Goal: Task Accomplishment & Management: Manage account settings

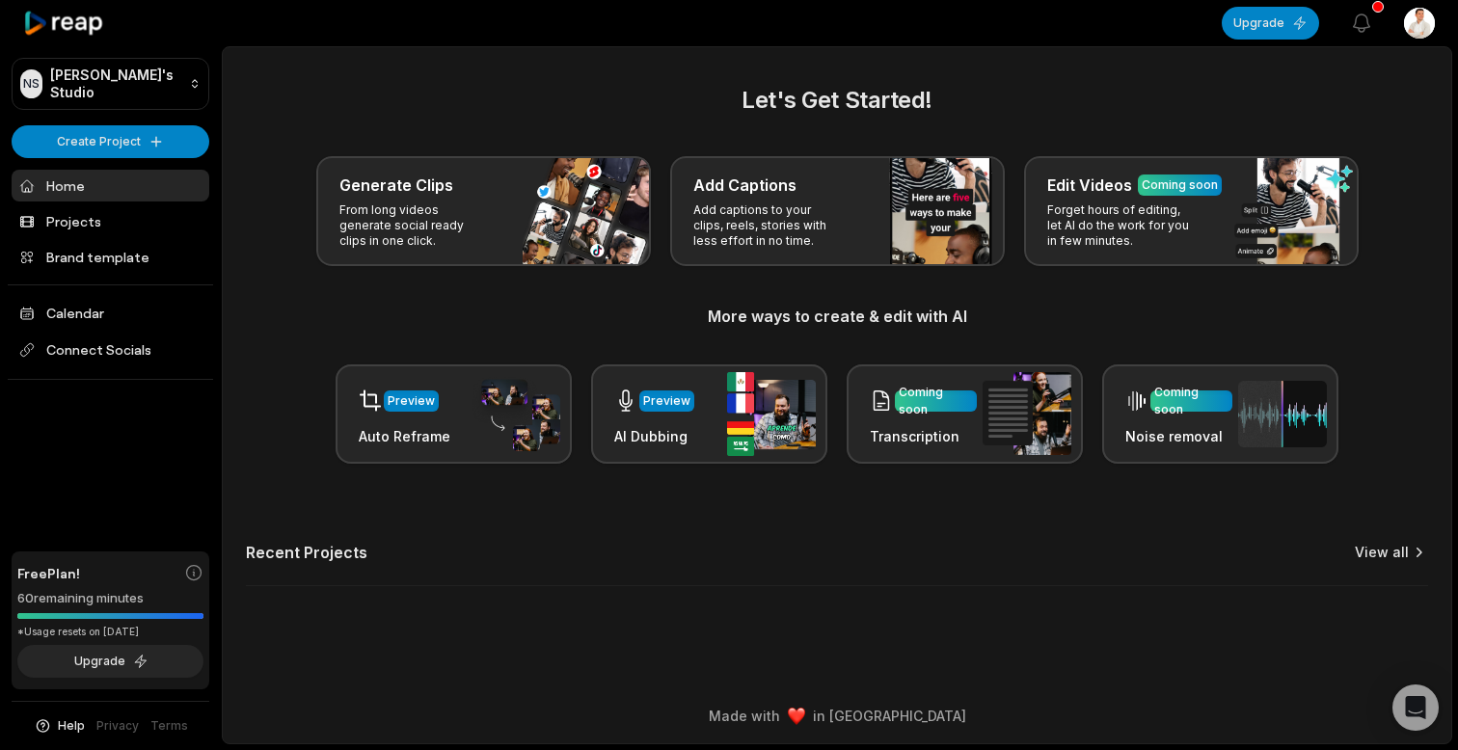
click at [1385, 555] on link "View all" at bounding box center [1382, 552] width 54 height 19
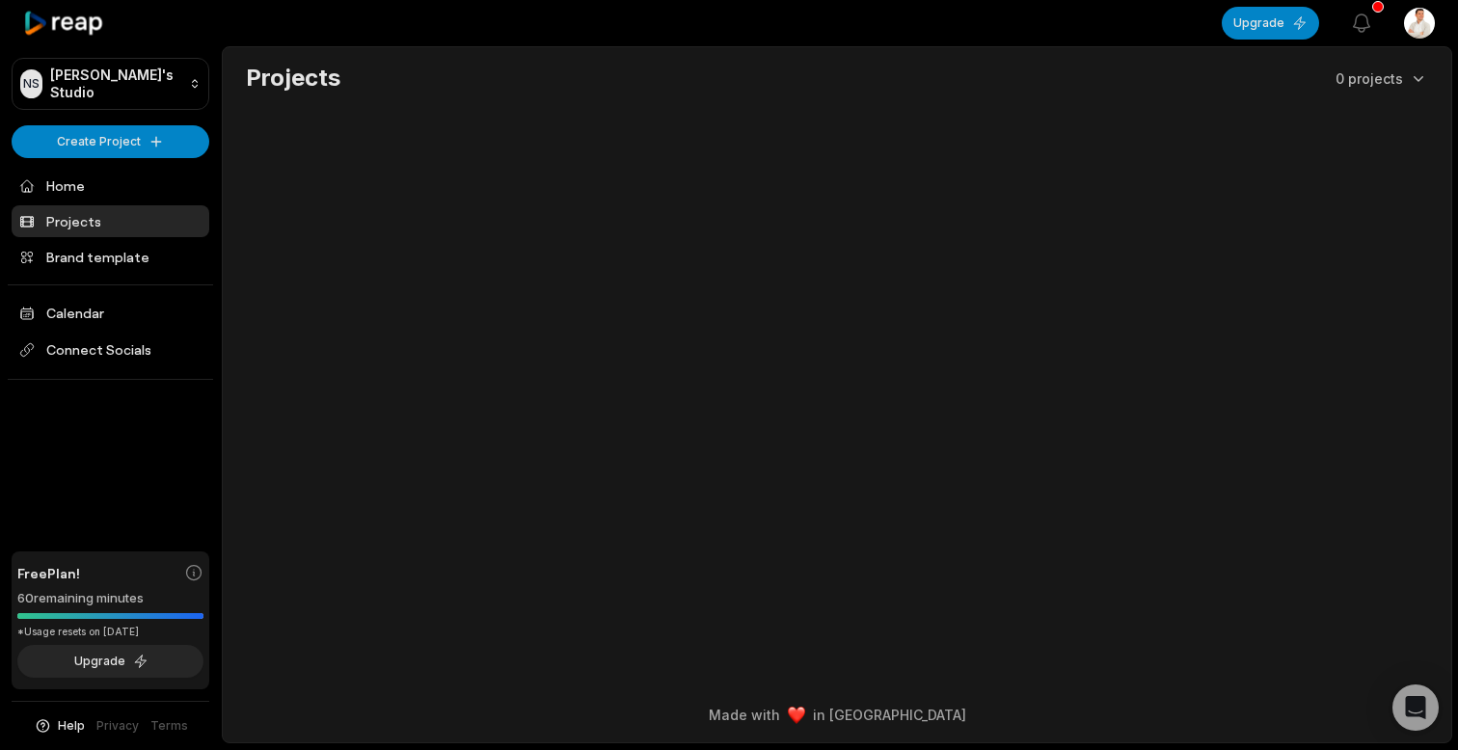
click at [1416, 19] on html "NS [PERSON_NAME]'s Studio Create Project Home Projects Brand template Calendar …" at bounding box center [729, 375] width 1458 height 750
click at [1315, 160] on span "Sign Out" at bounding box center [1322, 159] width 54 height 20
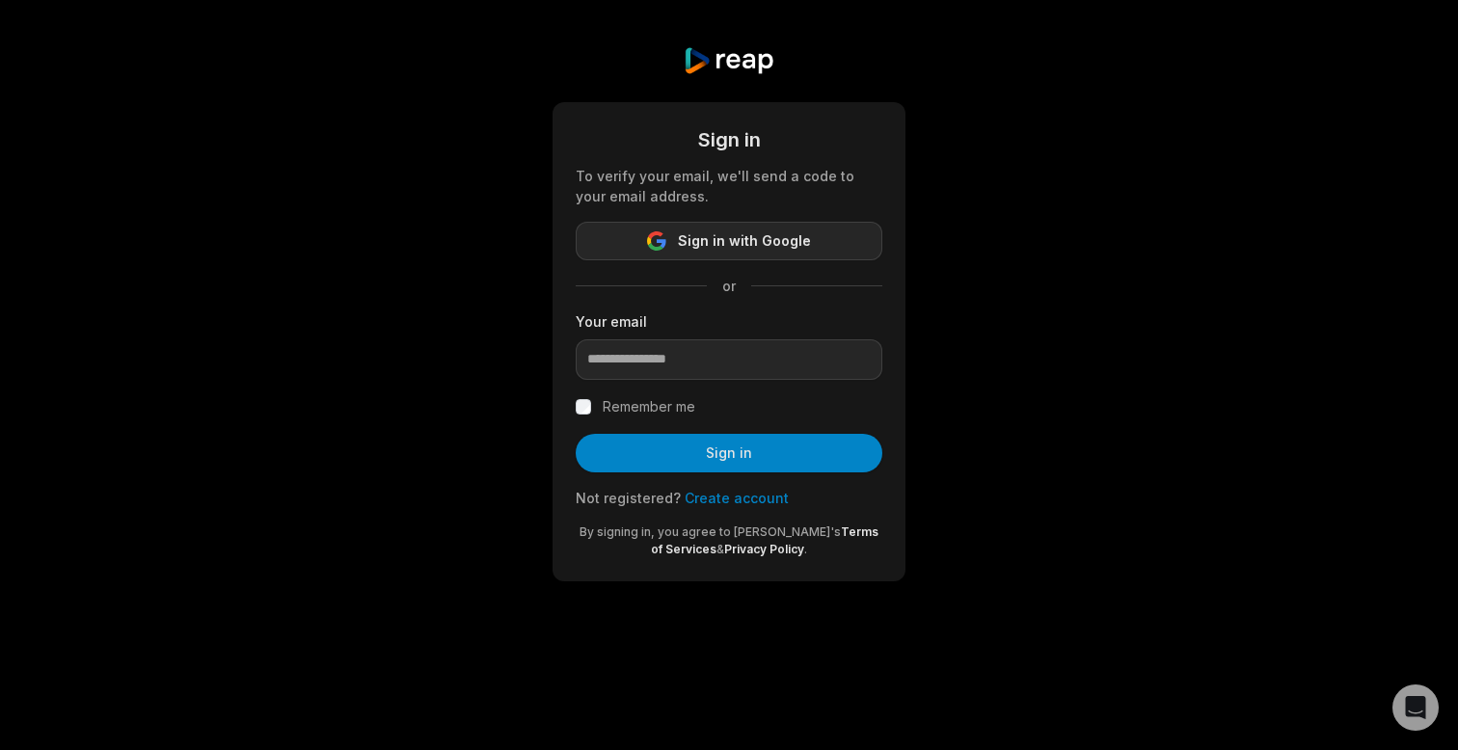
click at [728, 245] on span "Sign in with Google" at bounding box center [744, 240] width 133 height 23
